Goal: Check status: Check status

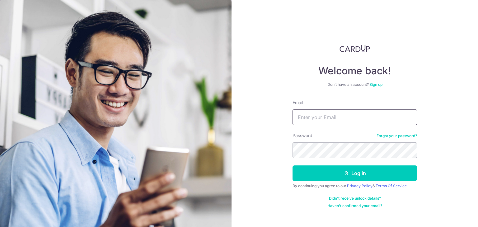
click at [329, 118] on input "Email" at bounding box center [354, 118] width 124 height 16
click at [338, 119] on input "Email" at bounding box center [354, 118] width 124 height 16
click at [350, 117] on input "Email" at bounding box center [354, 118] width 124 height 16
type input "[EMAIL_ADDRESS][DOMAIN_NAME]"
click at [292, 165] on button "Log in" at bounding box center [354, 173] width 124 height 16
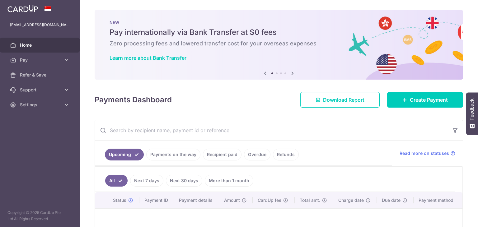
scroll to position [31, 0]
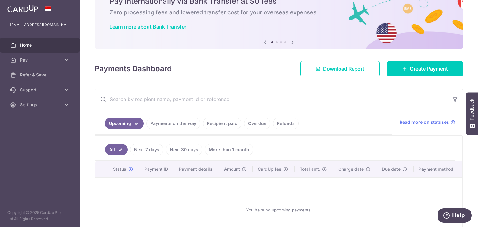
click at [230, 127] on link "Recipient paid" at bounding box center [222, 124] width 39 height 12
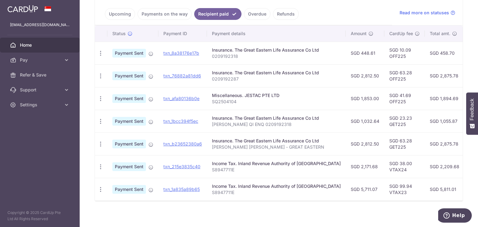
scroll to position [147, 0]
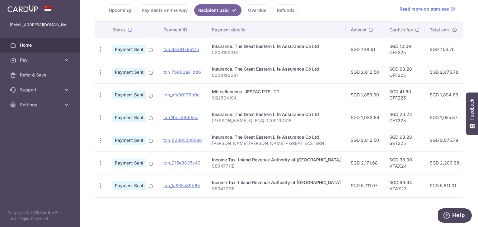
drag, startPoint x: 436, startPoint y: 70, endPoint x: 332, endPoint y: 56, distance: 105.1
click at [332, 56] on tbody "PDF Receipt Payment Sent txn_8a38176e17b Insurance. The Great Eastern Life Assu…" at bounding box center [342, 117] width 494 height 159
click at [425, 75] on td "SGD 2,875.78" at bounding box center [445, 72] width 40 height 23
drag, startPoint x: 436, startPoint y: 70, endPoint x: 328, endPoint y: 68, distance: 107.3
click at [328, 68] on tr "PDF Receipt Payment Sent txn_76882a81dd6 Insurance. The Great Eastern Life Assu…" at bounding box center [342, 72] width 494 height 23
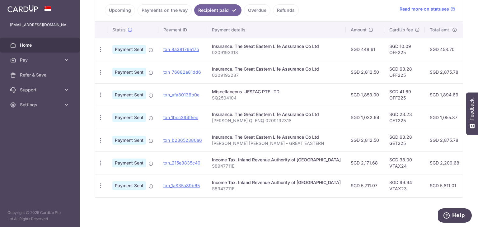
copy tr "SGD 2,812.50 SGD 63.28 OFF225 SGD 2,875.78"
drag, startPoint x: 401, startPoint y: 45, endPoint x: 431, endPoint y: 48, distance: 29.7
click at [401, 45] on td "SGD 10.09 OFF225" at bounding box center [404, 49] width 40 height 23
drag, startPoint x: 434, startPoint y: 47, endPoint x: 329, endPoint y: 48, distance: 105.5
click at [329, 48] on tr "PDF Receipt Payment Sent txn_8a38176e17b Insurance. The Great Eastern Life Assu…" at bounding box center [342, 49] width 494 height 23
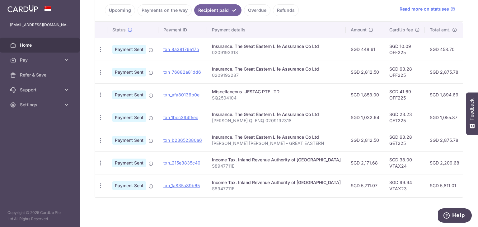
copy tr "SGD 448.61 SGD 10.09 OFF225 SGD 458.70"
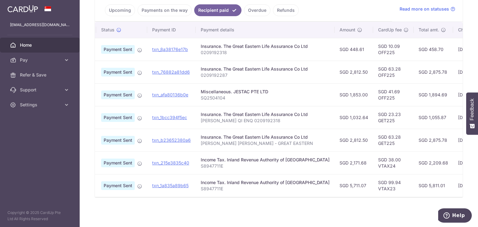
scroll to position [0, 0]
